Goal: Use online tool/utility: Utilize a website feature to perform a specific function

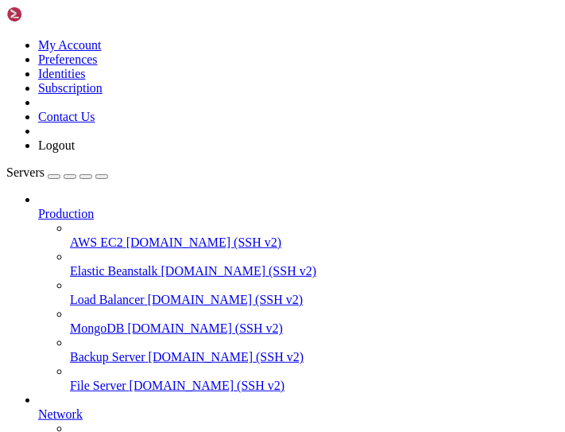
drag, startPoint x: 200, startPoint y: 142, endPoint x: 464, endPoint y: 17, distance: 292.4
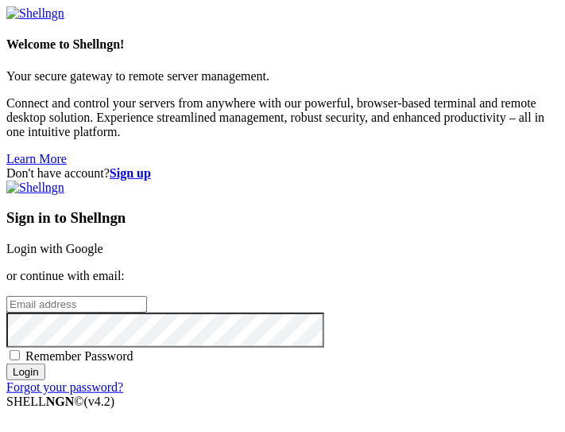
click at [103, 242] on link "Login with Google" at bounding box center [54, 249] width 97 height 14
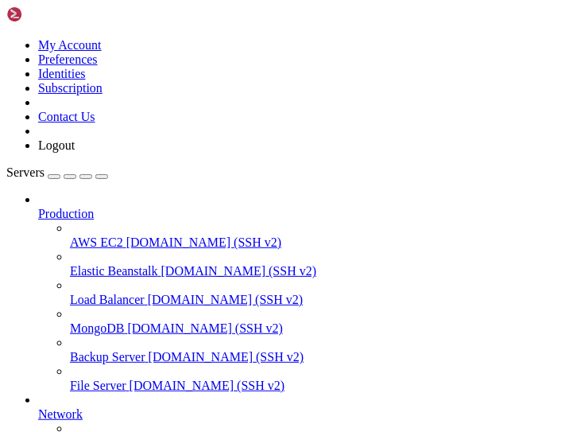
scroll to position [210, 0]
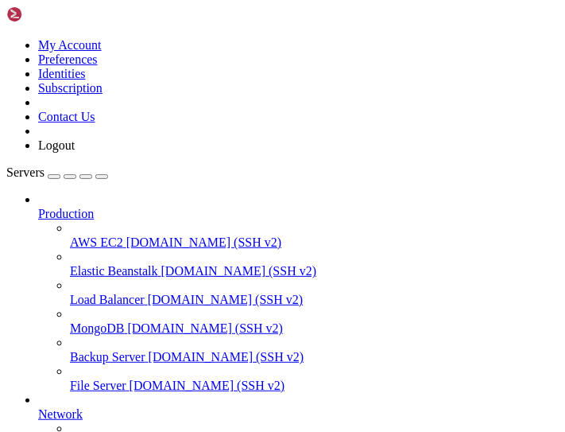
scroll to position [460, 0]
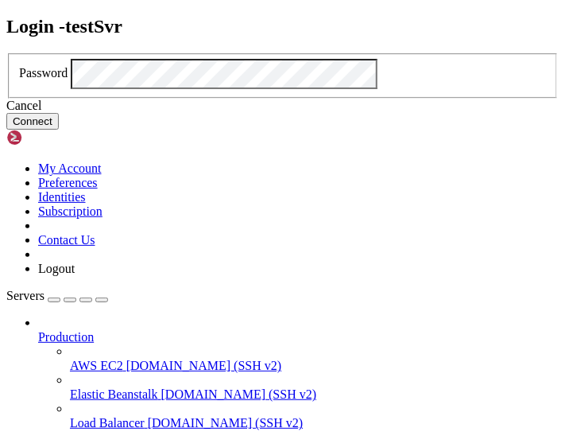
click button "Connect" at bounding box center [32, 121] width 52 height 17
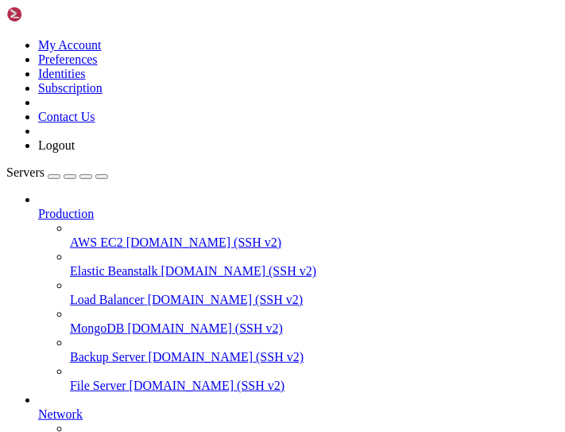
drag, startPoint x: 254, startPoint y: 1142, endPoint x: 209, endPoint y: 1156, distance: 46.8
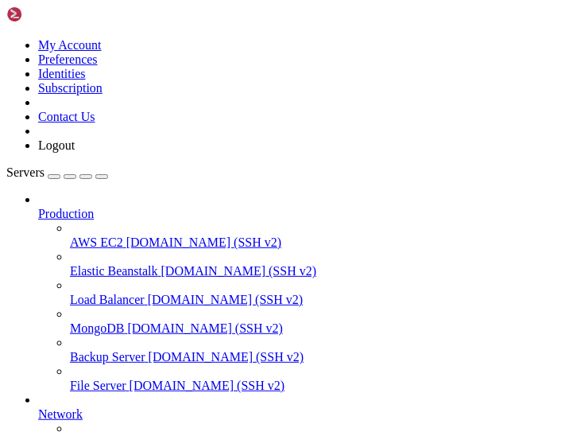
drag, startPoint x: 219, startPoint y: 300, endPoint x: 485, endPoint y: 52, distance: 363.4
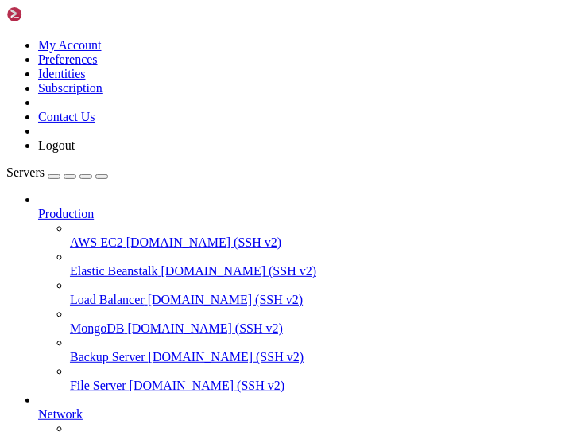
drag, startPoint x: 212, startPoint y: 298, endPoint x: 413, endPoint y: 13, distance: 349.2
drag, startPoint x: 320, startPoint y: 1151, endPoint x: 55, endPoint y: 926, distance: 348.0
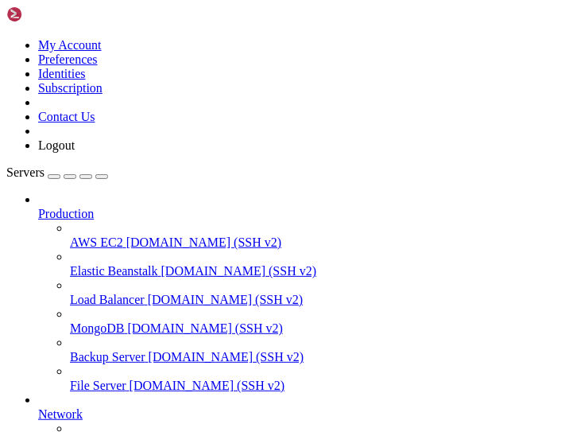
drag, startPoint x: 299, startPoint y: 128, endPoint x: 452, endPoint y: 25, distance: 184.3
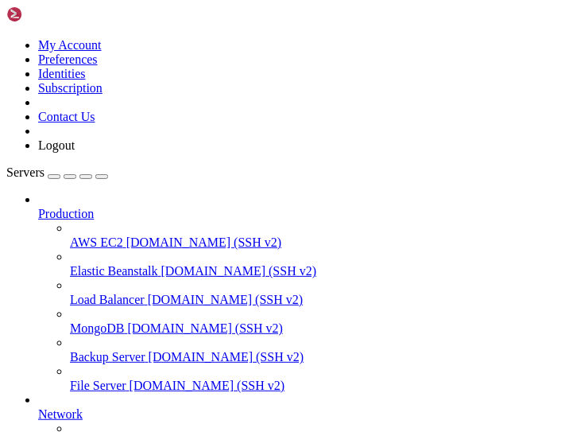
drag, startPoint x: 245, startPoint y: 82, endPoint x: 421, endPoint y: 10, distance: 190.4
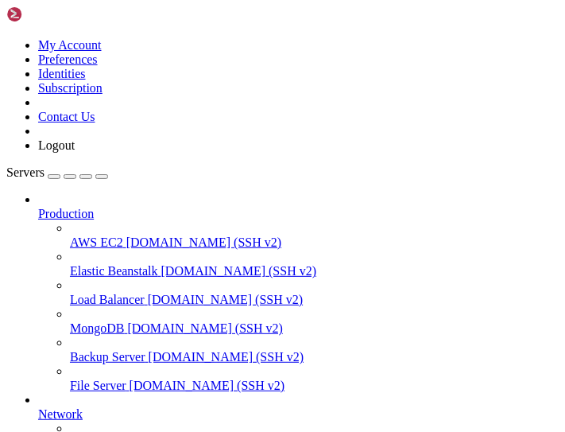
drag, startPoint x: 204, startPoint y: 271, endPoint x: 367, endPoint y: 25, distance: 295.9
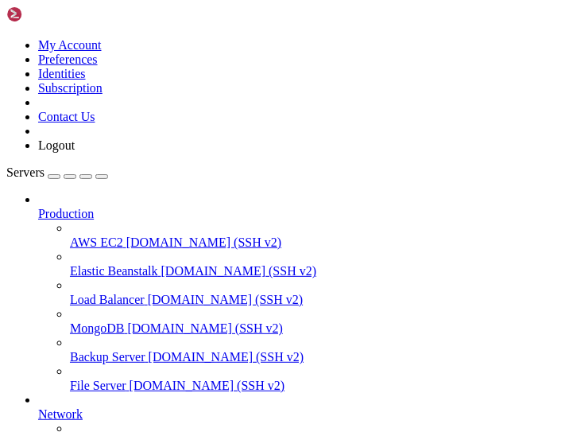
drag, startPoint x: 219, startPoint y: 1176, endPoint x: 158, endPoint y: 1014, distance: 172.6
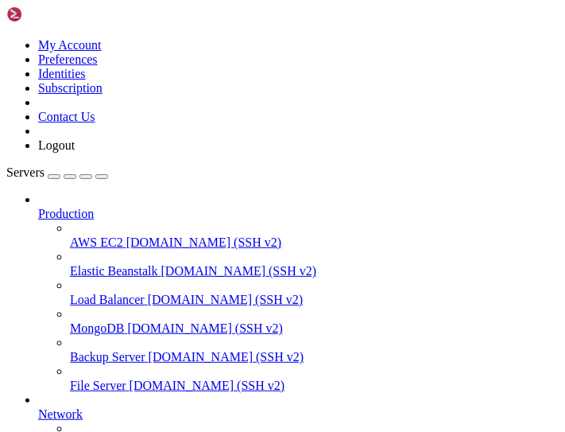
scroll to position [6690, 0]
drag, startPoint x: 196, startPoint y: 940, endPoint x: 205, endPoint y: 1177, distance: 237.1
copy div "sudo tlp-stat -s +++ System Info System = LENOVO ThinkPad X240 20AMS31U02 BIOS …"
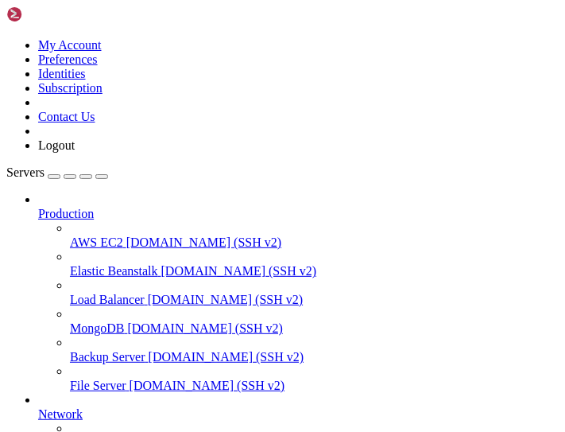
scroll to position [6763, 0]
drag, startPoint x: 195, startPoint y: 980, endPoint x: 277, endPoint y: 1138, distance: 177.4
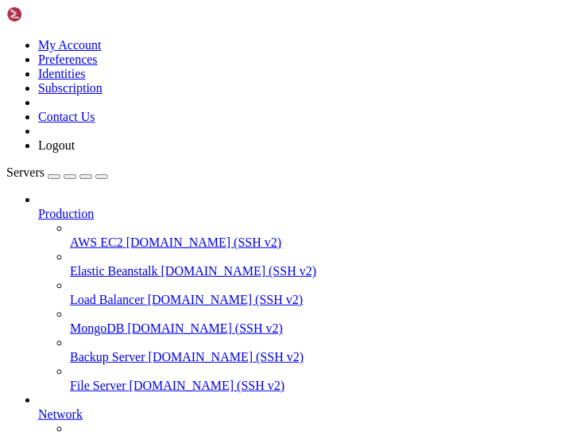
copy div "sudo powertop --auto-tune modprobe cpufreq_stats failed 载 入 之 前 0 的 测 量 。 Canno…"
drag, startPoint x: 103, startPoint y: 144, endPoint x: 394, endPoint y: 21, distance: 315.0
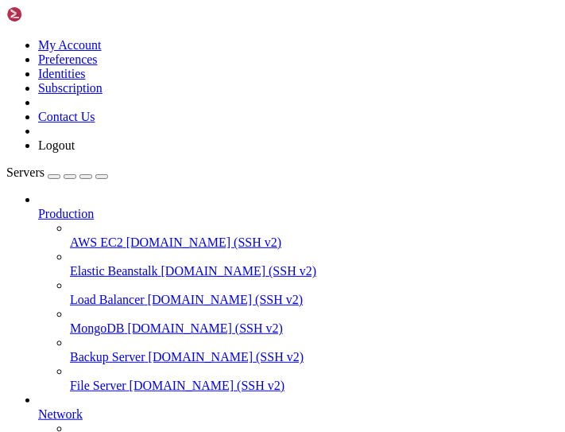
drag, startPoint x: 210, startPoint y: 208, endPoint x: 374, endPoint y: 33, distance: 239.6
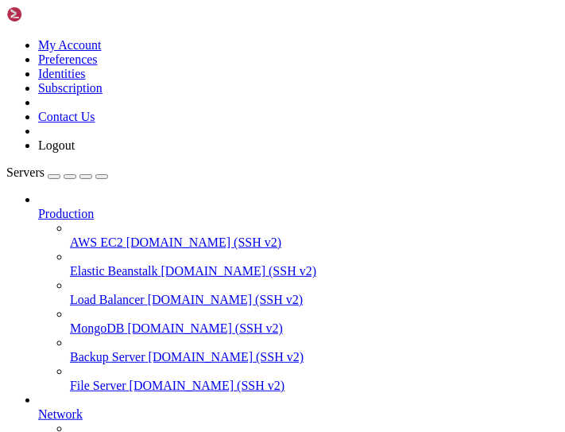
drag, startPoint x: 52, startPoint y: 156, endPoint x: 390, endPoint y: 41, distance: 356.8
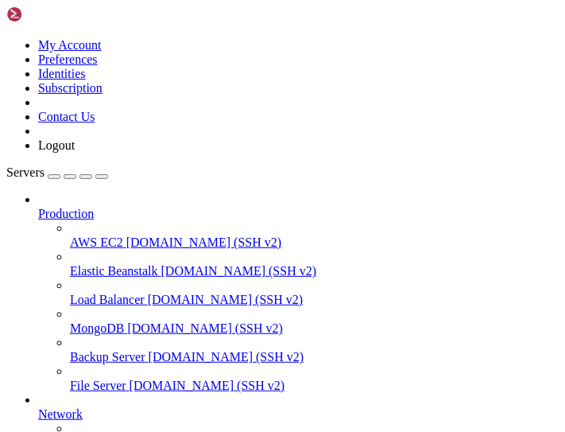
drag, startPoint x: 188, startPoint y: 188, endPoint x: 322, endPoint y: 29, distance: 207.7
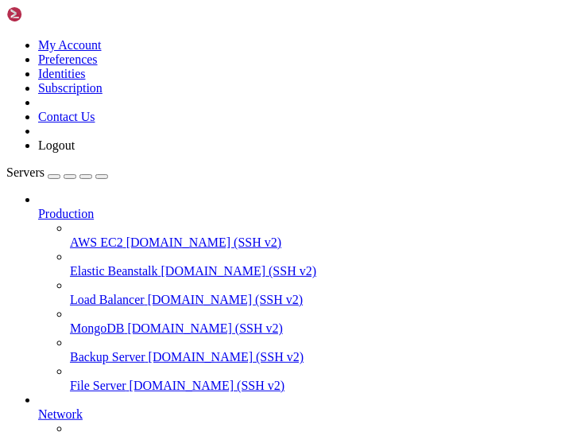
scroll to position [7150, 0]
drag, startPoint x: 217, startPoint y: 201, endPoint x: 351, endPoint y: 31, distance: 216.8
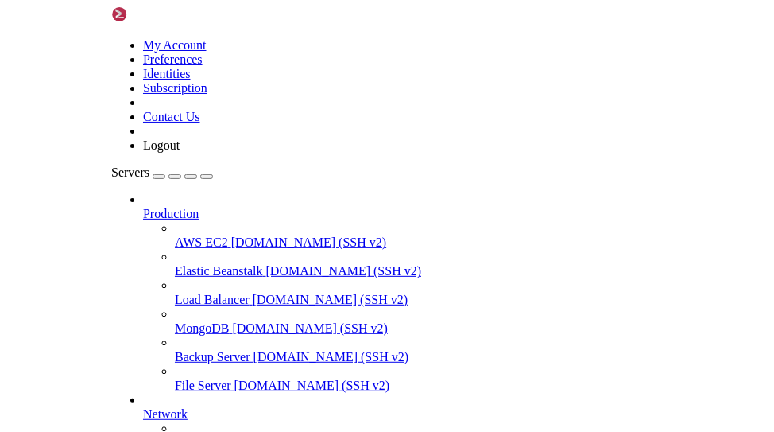
scroll to position [7190, 0]
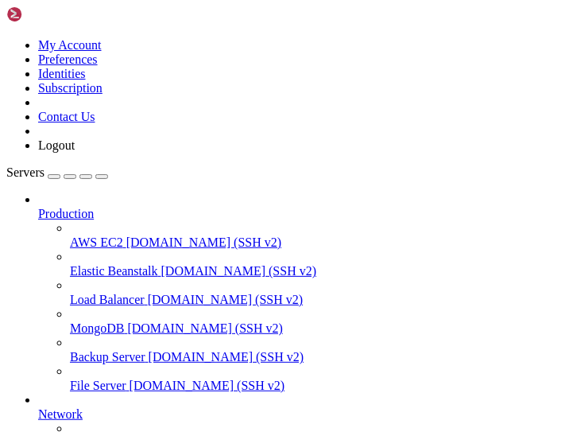
drag, startPoint x: 335, startPoint y: 1195, endPoint x: 191, endPoint y: 1181, distance: 144.6
drag, startPoint x: 335, startPoint y: 1194, endPoint x: 169, endPoint y: 1181, distance: 166.7
